Goal: Check status

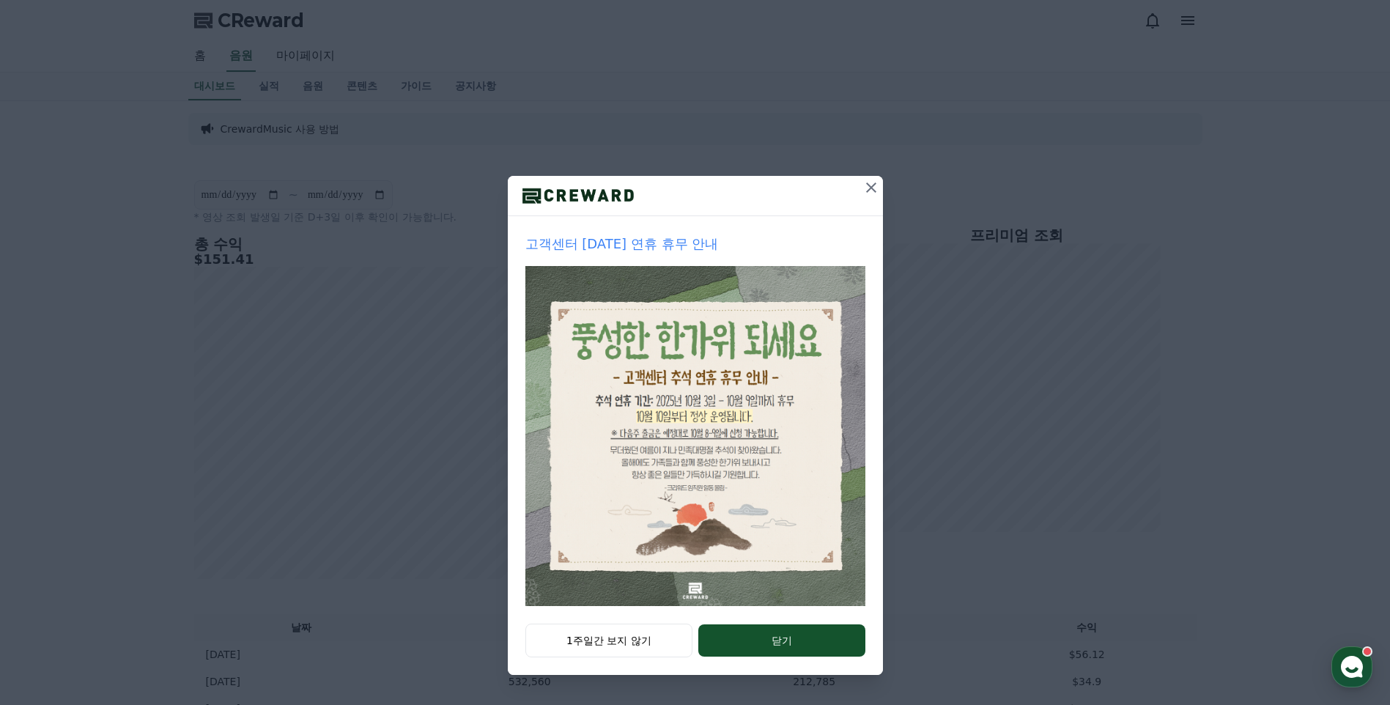
click at [877, 186] on icon at bounding box center [872, 188] width 18 height 18
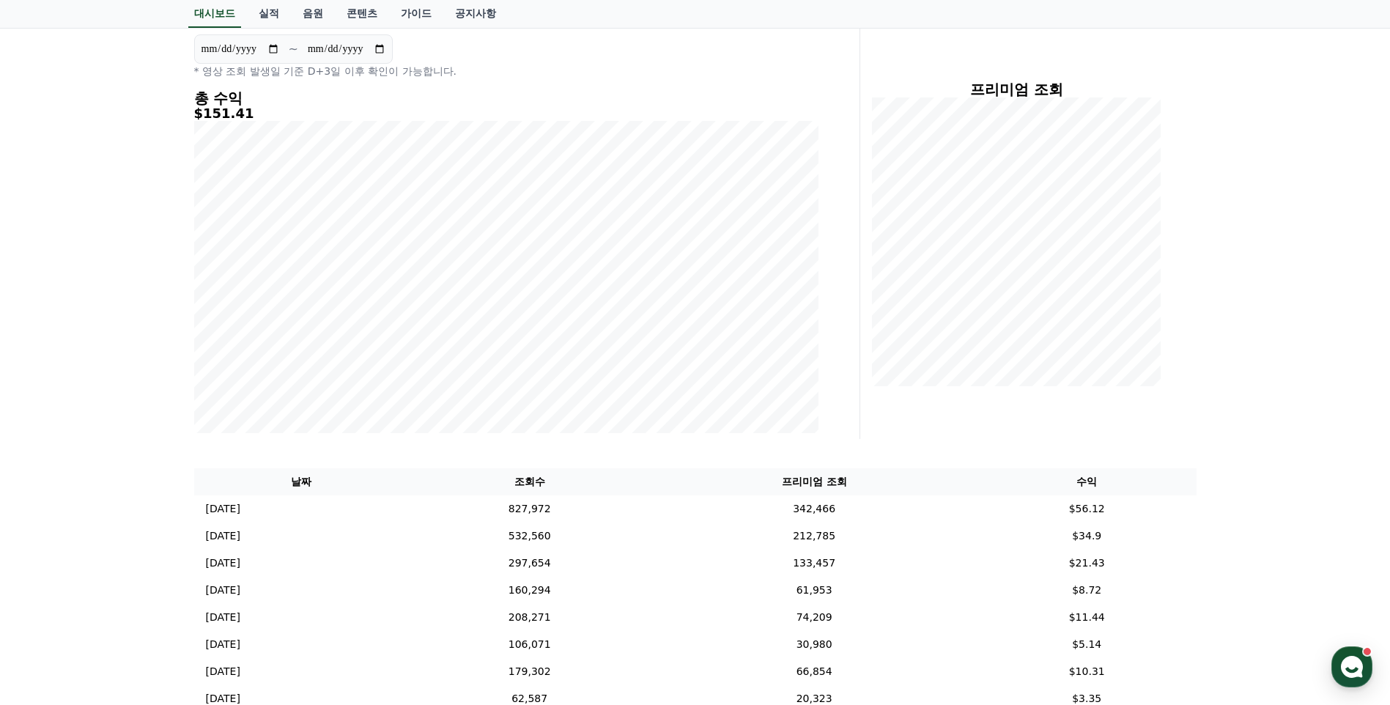
scroll to position [147, 0]
click at [872, 504] on td "342,466" at bounding box center [814, 508] width 327 height 27
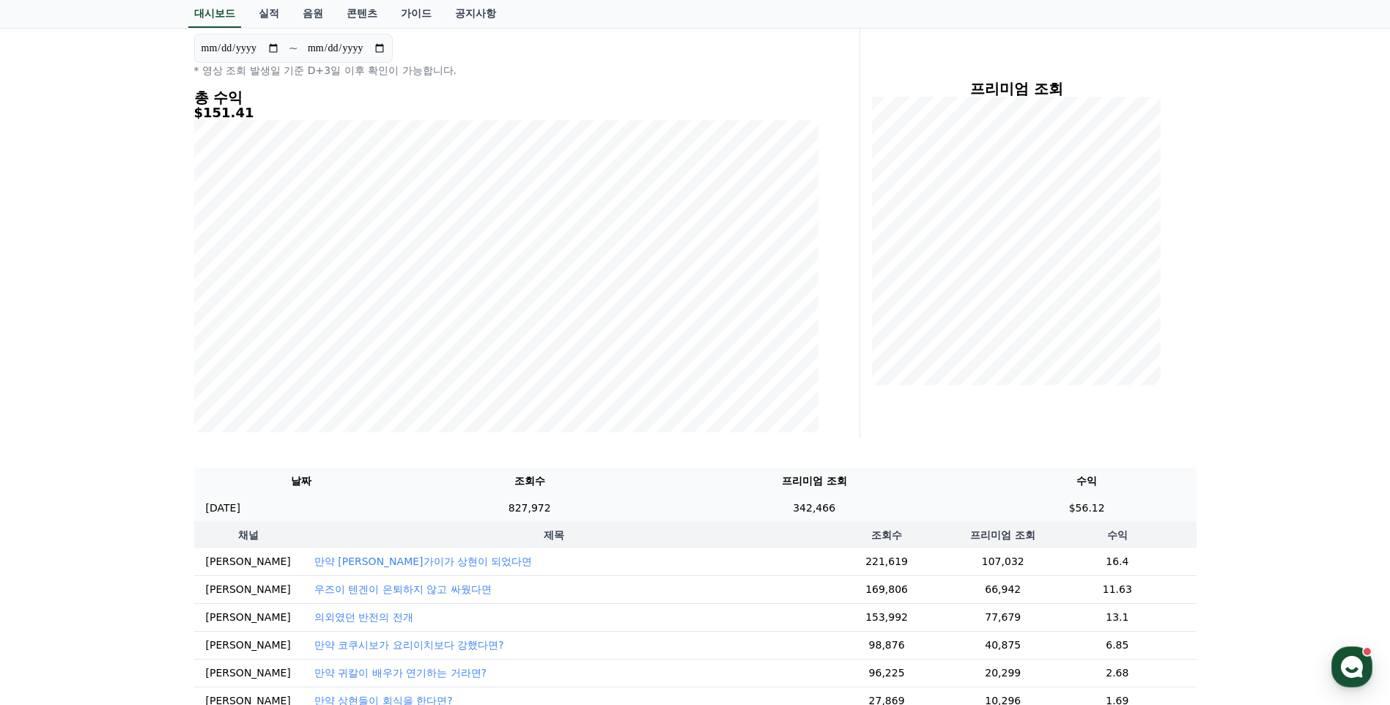
click at [872, 504] on td "342,466" at bounding box center [814, 508] width 327 height 27
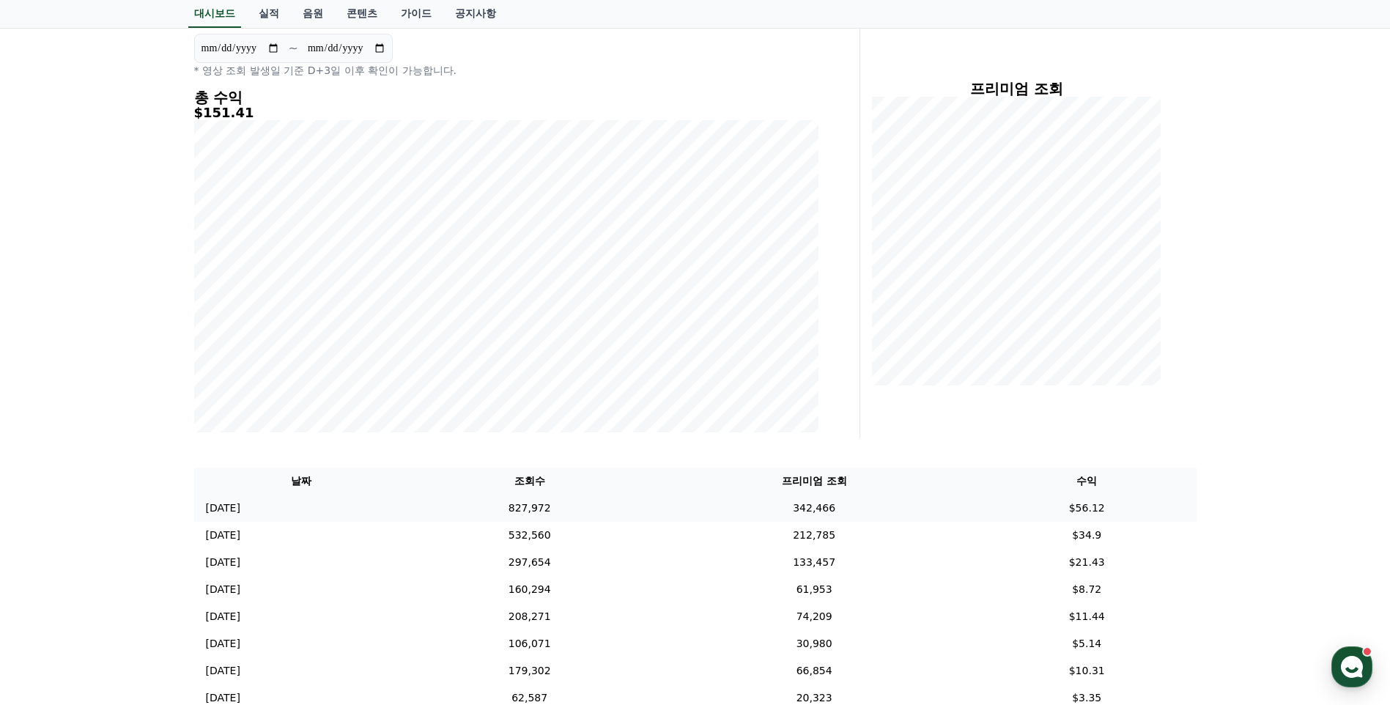
click at [872, 504] on td "342,466" at bounding box center [814, 508] width 327 height 27
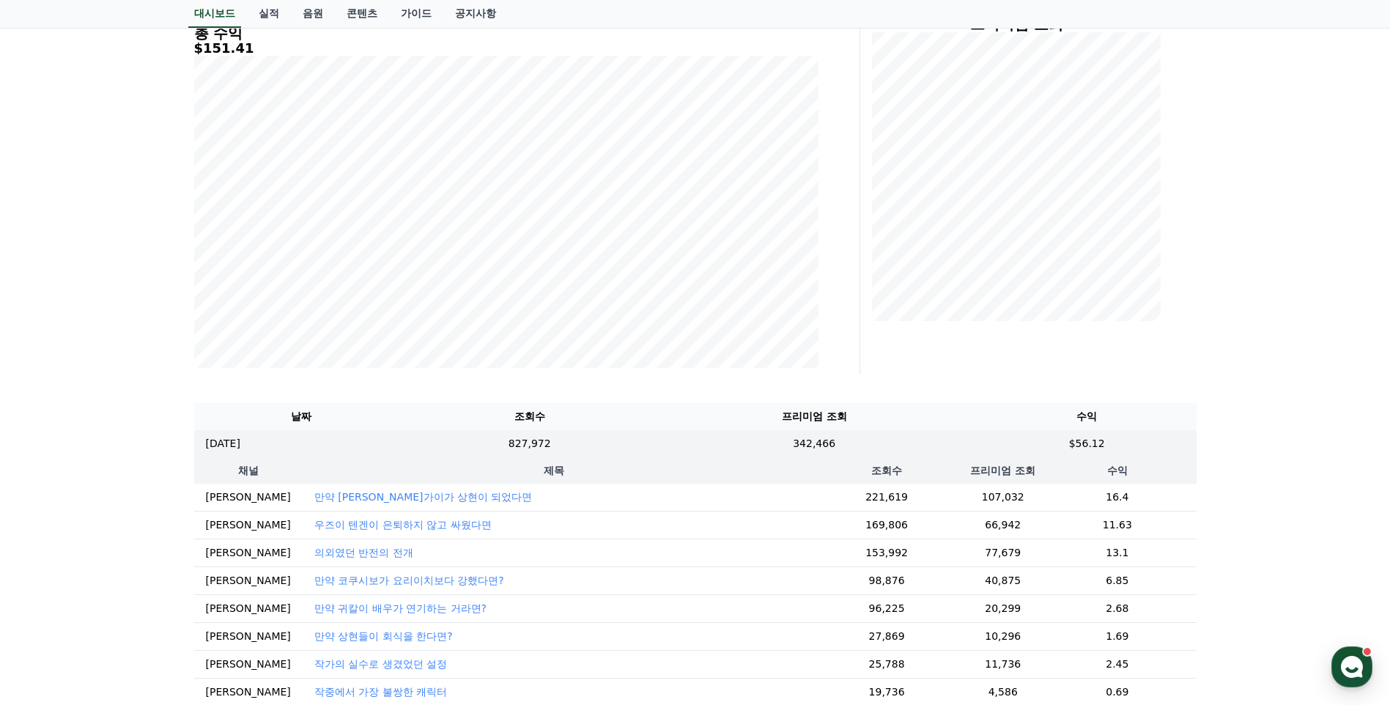
scroll to position [220, 0]
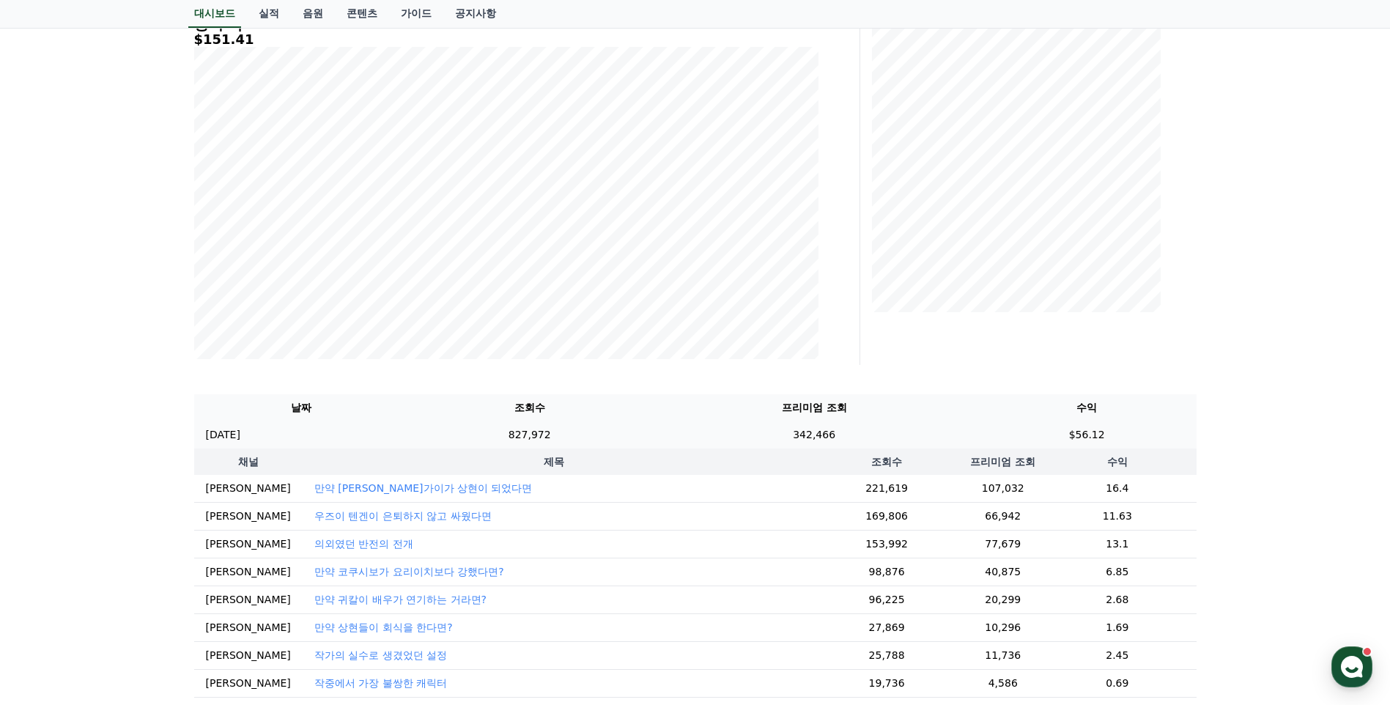
click at [688, 432] on td "342,466" at bounding box center [814, 434] width 327 height 27
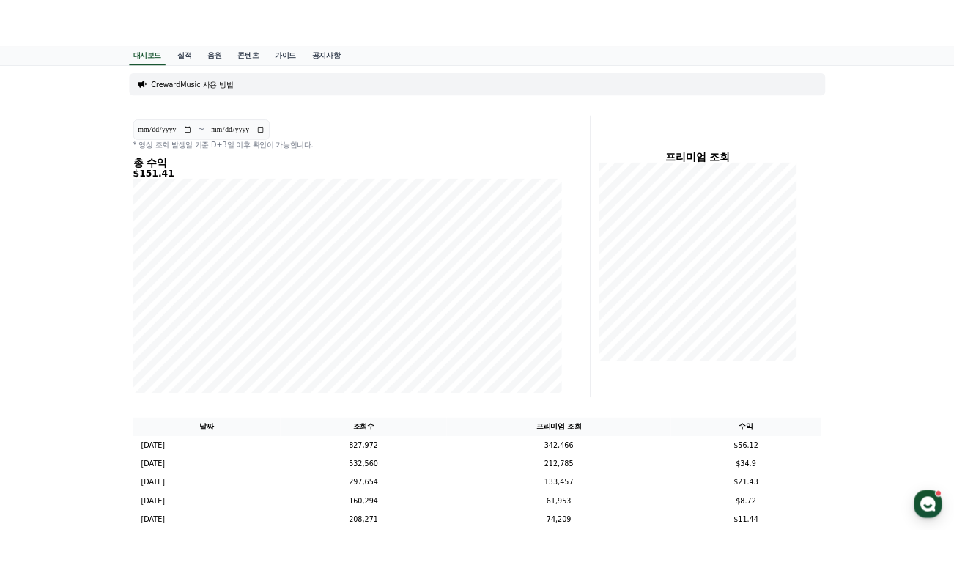
scroll to position [0, 0]
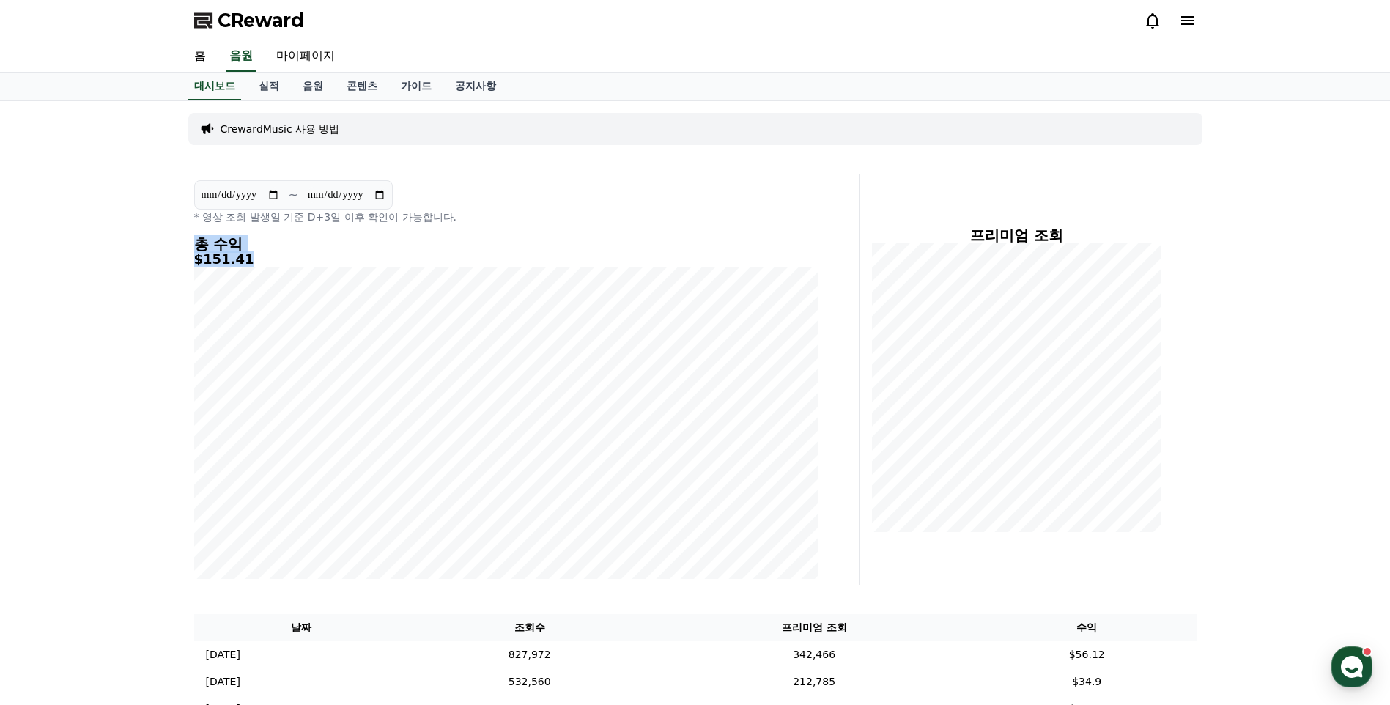
drag, startPoint x: 194, startPoint y: 245, endPoint x: 275, endPoint y: 262, distance: 82.5
click at [275, 262] on div "총 수익 $151.41" at bounding box center [506, 407] width 624 height 343
click at [315, 236] on h4 "총 수익" at bounding box center [506, 244] width 624 height 16
click at [170, 242] on div "**********" at bounding box center [695, 485] width 1390 height 769
click at [169, 242] on div "**********" at bounding box center [695, 485] width 1390 height 769
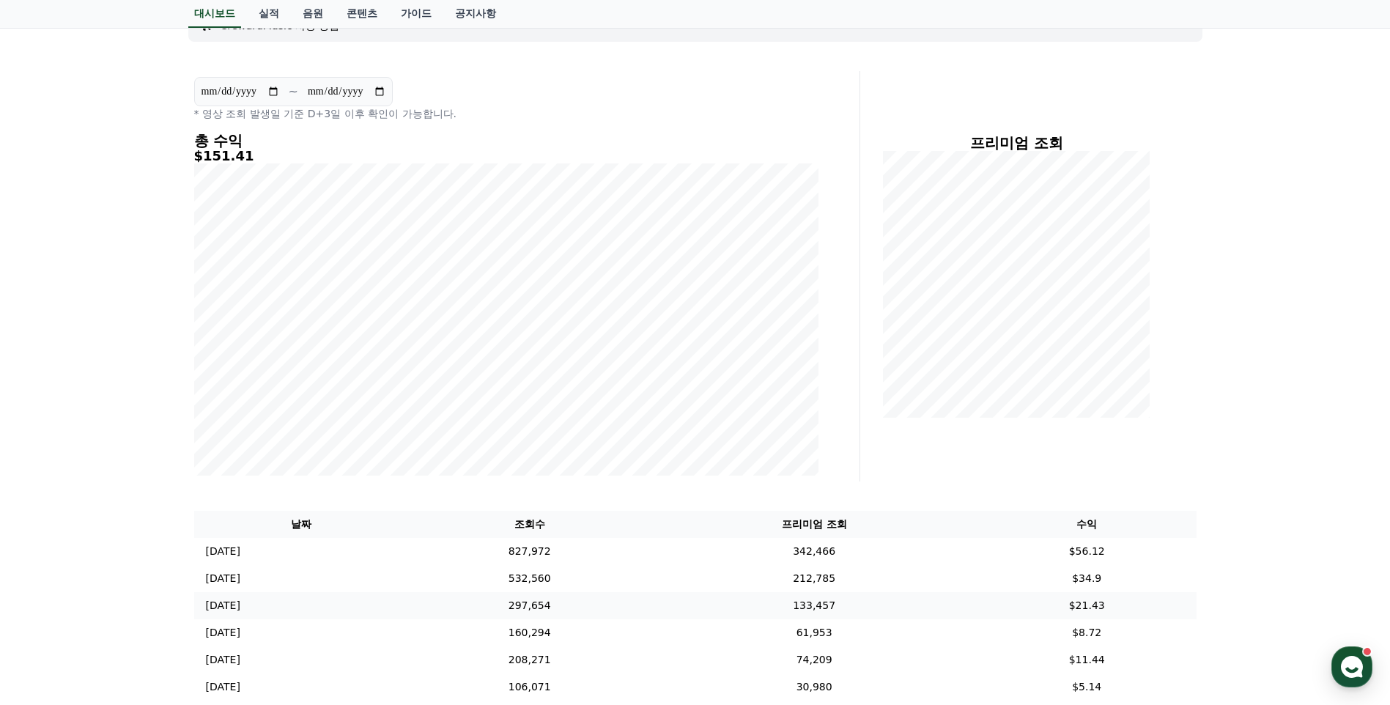
scroll to position [347, 0]
